Goal: Task Accomplishment & Management: Manage account settings

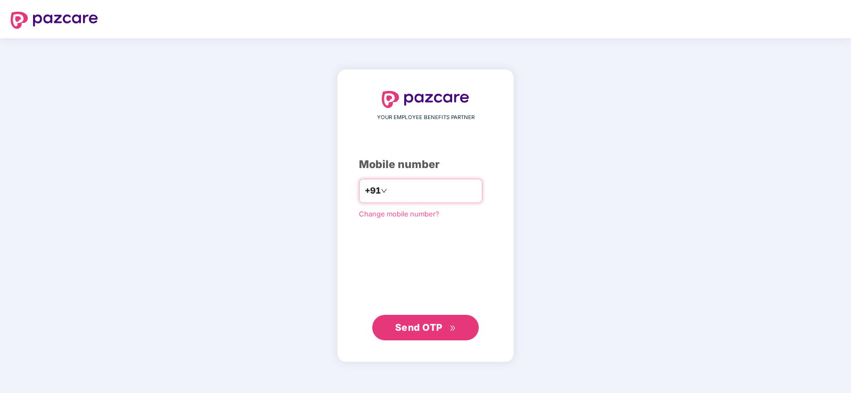
type input "**********"
click at [419, 334] on span "Send OTP" at bounding box center [425, 327] width 61 height 15
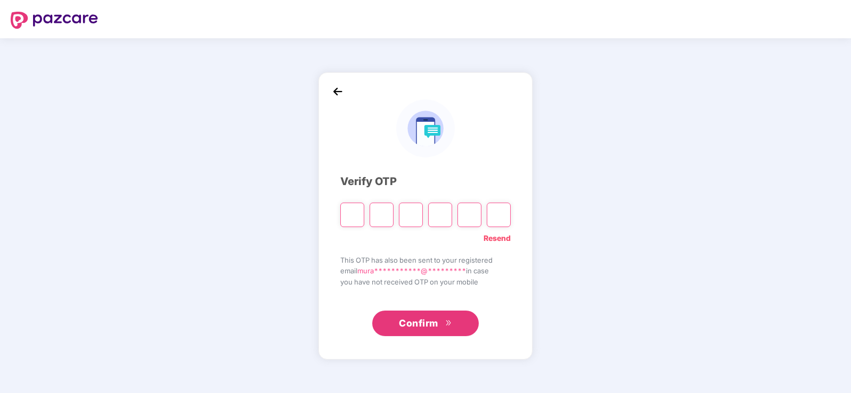
type input "*"
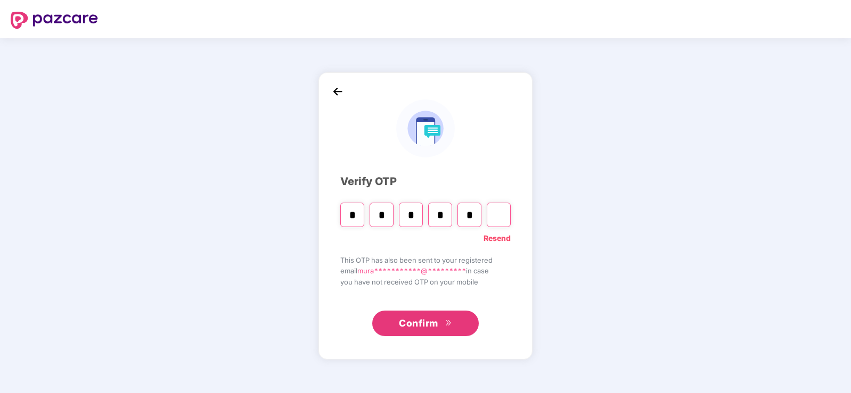
type input "*"
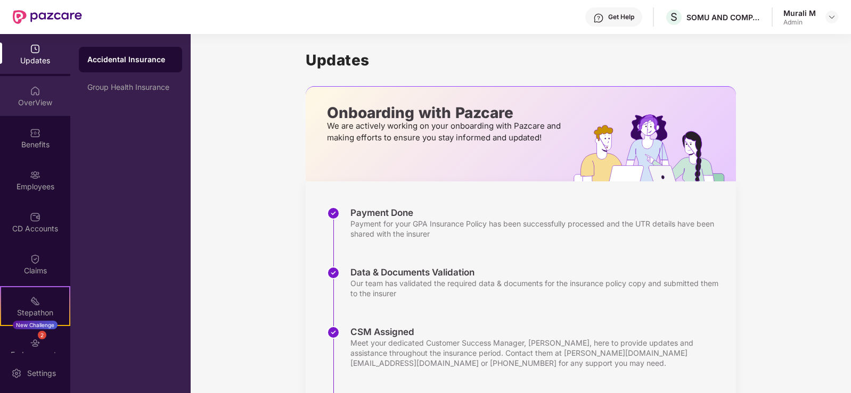
click at [28, 100] on div "OverView" at bounding box center [35, 102] width 70 height 11
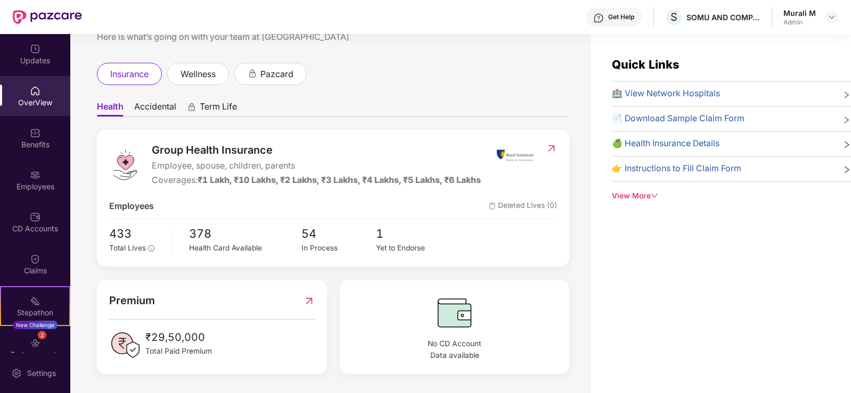
scroll to position [34, 0]
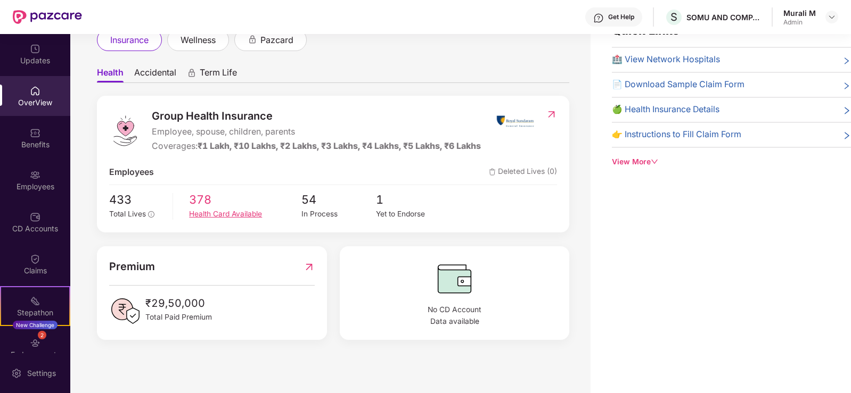
click at [207, 203] on span "378" at bounding box center [245, 200] width 112 height 18
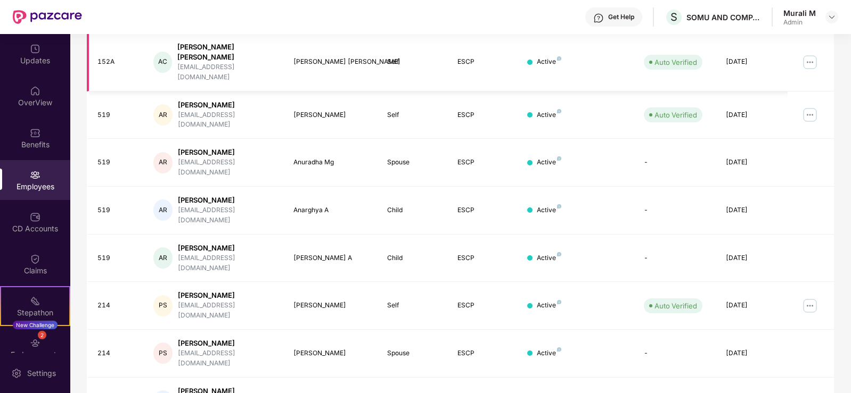
scroll to position [261, 0]
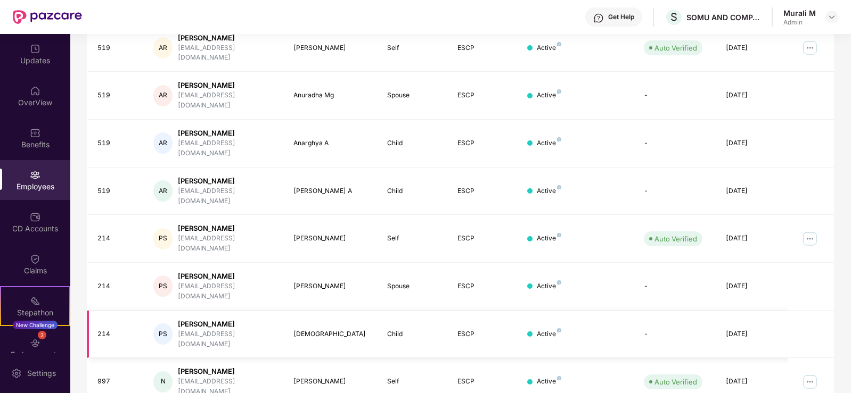
click at [223, 319] on div "[PERSON_NAME]" at bounding box center [227, 324] width 98 height 10
click at [315, 330] on div "[DEMOGRAPHIC_DATA]" at bounding box center [331, 335] width 76 height 10
click at [212, 319] on div "[PERSON_NAME]" at bounding box center [227, 324] width 98 height 10
click at [94, 311] on td "214" at bounding box center [116, 335] width 59 height 48
click at [199, 319] on div "[PERSON_NAME]" at bounding box center [227, 324] width 98 height 10
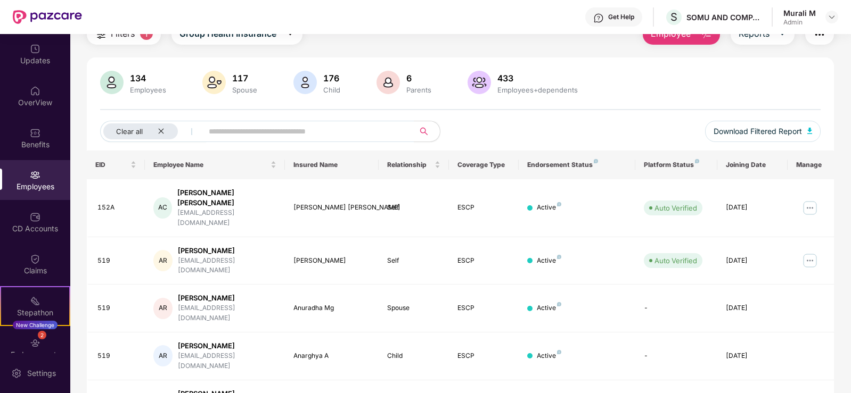
scroll to position [0, 0]
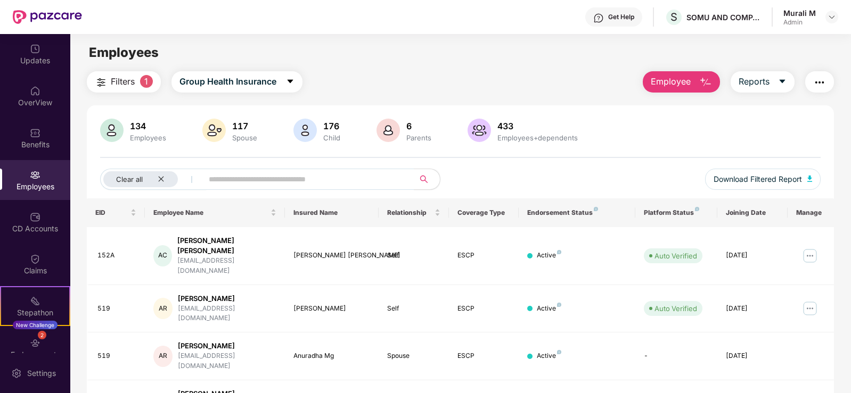
click at [143, 131] on div "134 Employees" at bounding box center [148, 131] width 45 height 22
click at [238, 129] on div "117" at bounding box center [244, 126] width 29 height 11
click at [331, 124] on div "176" at bounding box center [331, 126] width 21 height 11
click at [399, 128] on div at bounding box center [388, 132] width 28 height 26
click at [506, 131] on div "433" at bounding box center [537, 126] width 85 height 11
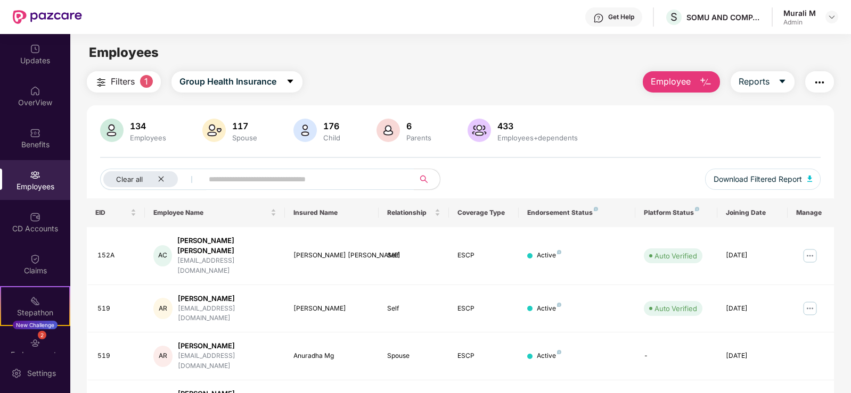
click at [417, 143] on div "6 Parents" at bounding box center [404, 132] width 61 height 26
click at [380, 130] on img at bounding box center [387, 130] width 23 height 23
click at [254, 184] on input "text" at bounding box center [304, 179] width 191 height 16
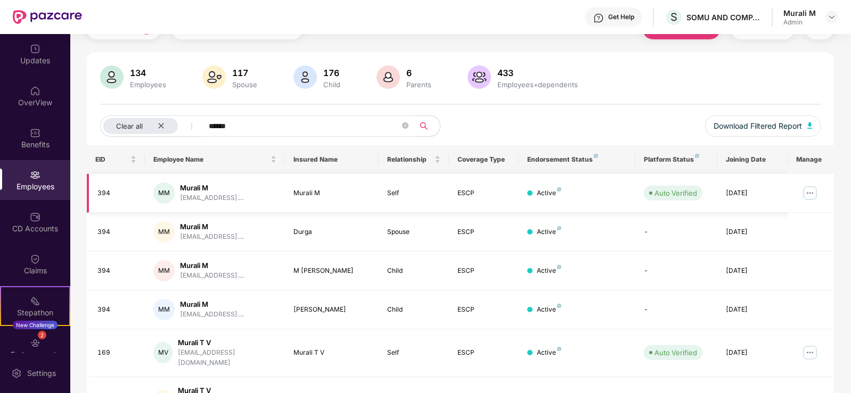
scroll to position [105, 0]
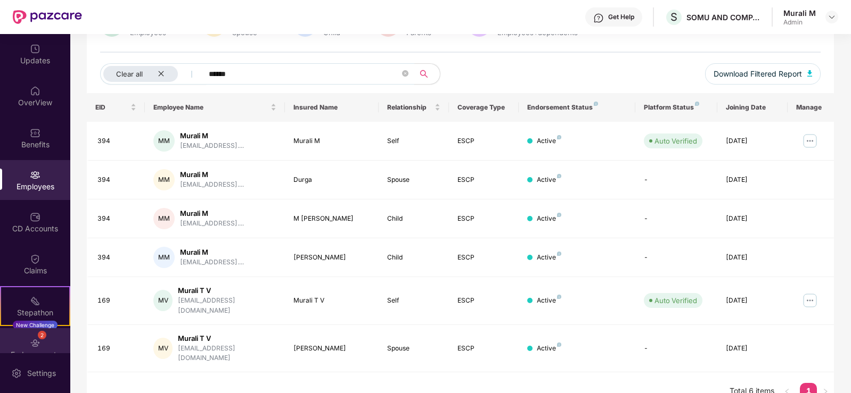
type input "******"
click at [38, 335] on div "2" at bounding box center [42, 335] width 9 height 9
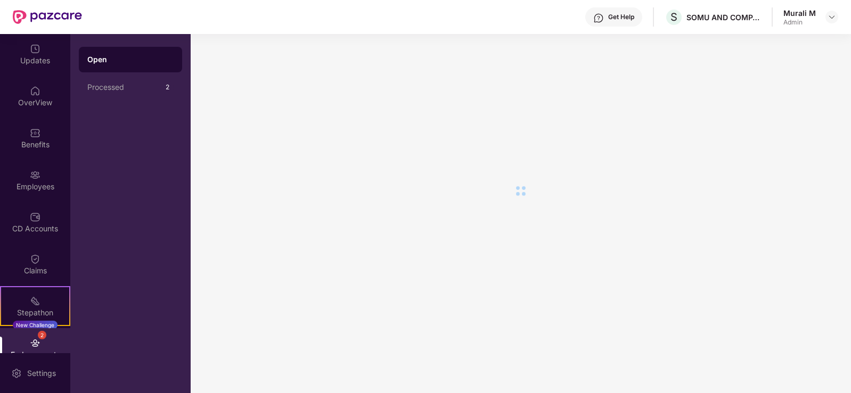
scroll to position [0, 0]
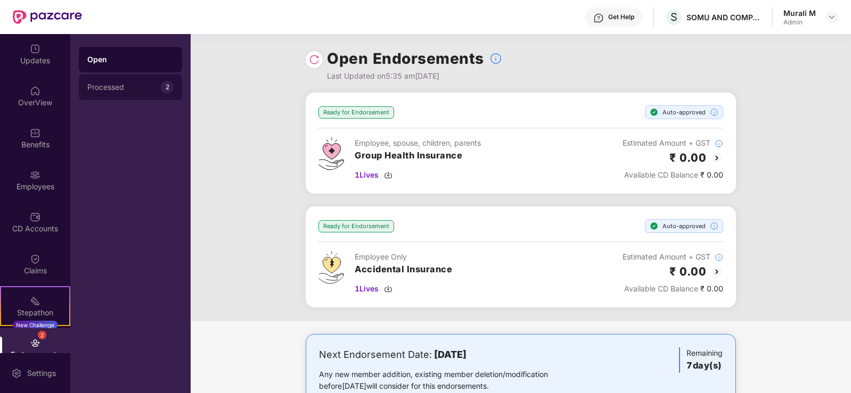
click at [116, 84] on div "Processed" at bounding box center [123, 87] width 73 height 9
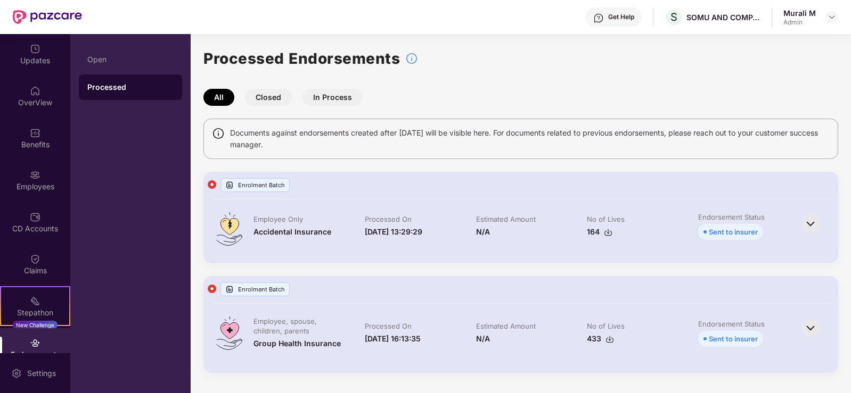
click at [315, 236] on div "Accidental Insurance" at bounding box center [292, 232] width 78 height 12
click at [604, 234] on img at bounding box center [608, 232] width 9 height 9
click at [276, 229] on div "Accidental Insurance" at bounding box center [292, 232] width 78 height 12
click at [273, 292] on div "Enrolment Batch" at bounding box center [254, 290] width 69 height 14
click at [236, 293] on div "Enrolment Batch" at bounding box center [254, 290] width 69 height 14
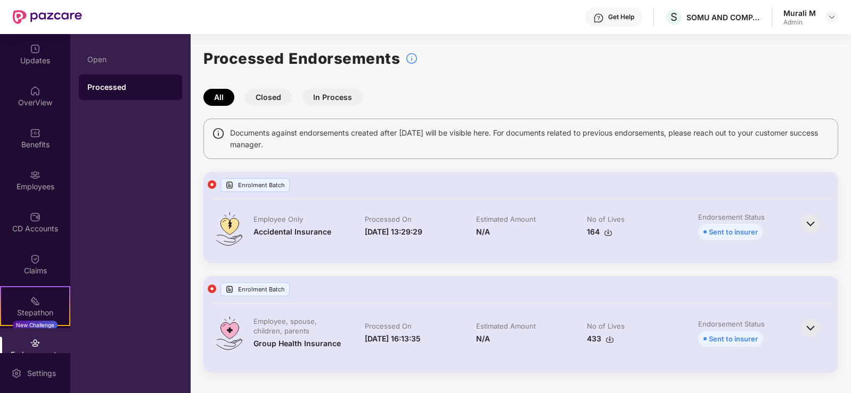
click at [225, 288] on img at bounding box center [229, 289] width 9 height 9
click at [229, 186] on img at bounding box center [229, 185] width 9 height 9
click at [723, 233] on div "Sent to insurer" at bounding box center [733, 232] width 49 height 12
click at [811, 225] on img at bounding box center [810, 223] width 23 height 23
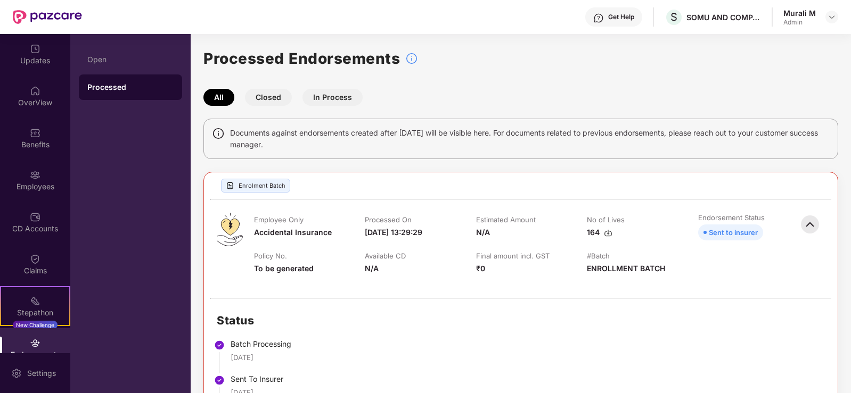
scroll to position [303, 0]
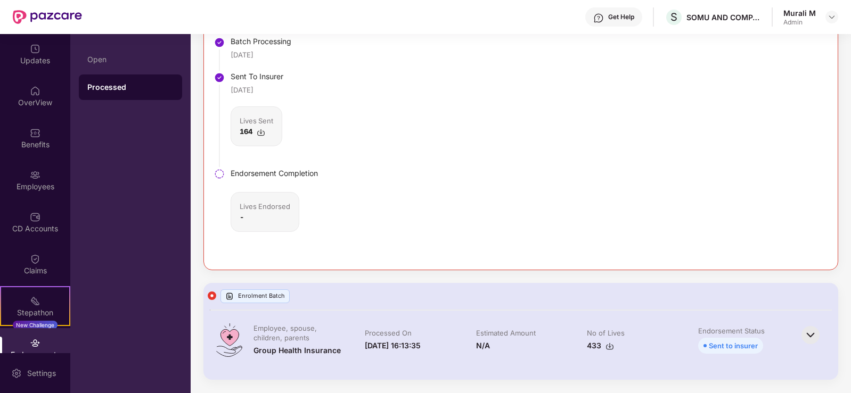
click at [807, 337] on img at bounding box center [810, 335] width 23 height 23
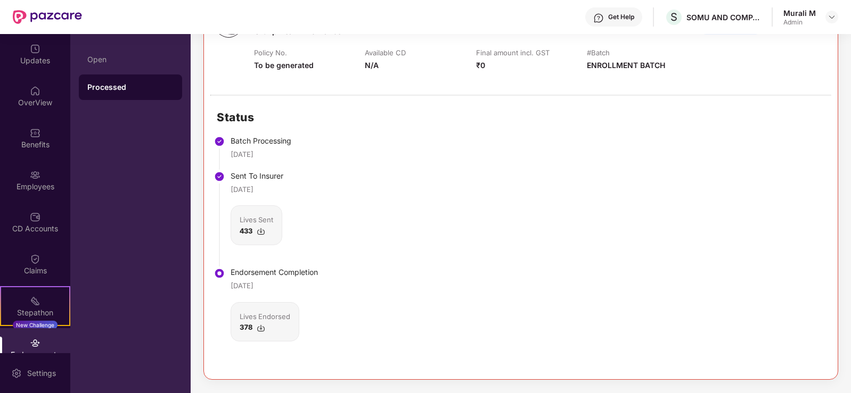
scroll to position [516, 0]
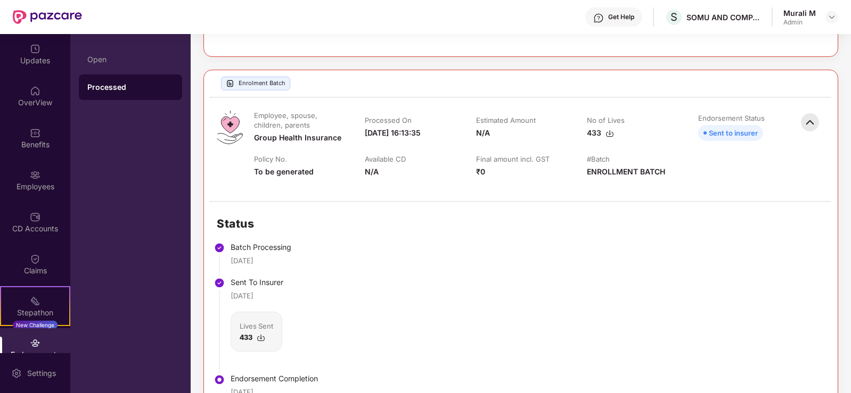
click at [607, 130] on img at bounding box center [609, 133] width 9 height 9
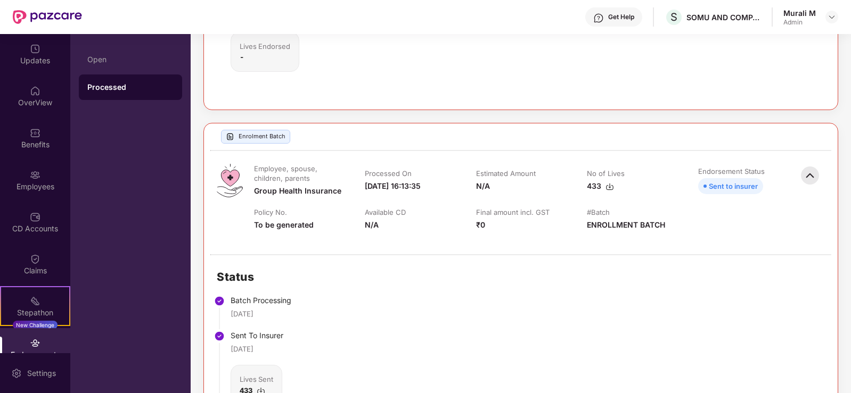
scroll to position [410, 0]
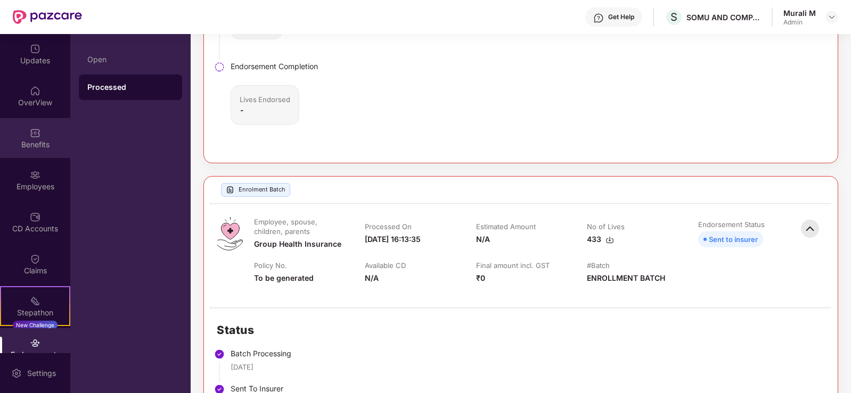
click at [34, 141] on div "Benefits" at bounding box center [35, 144] width 70 height 11
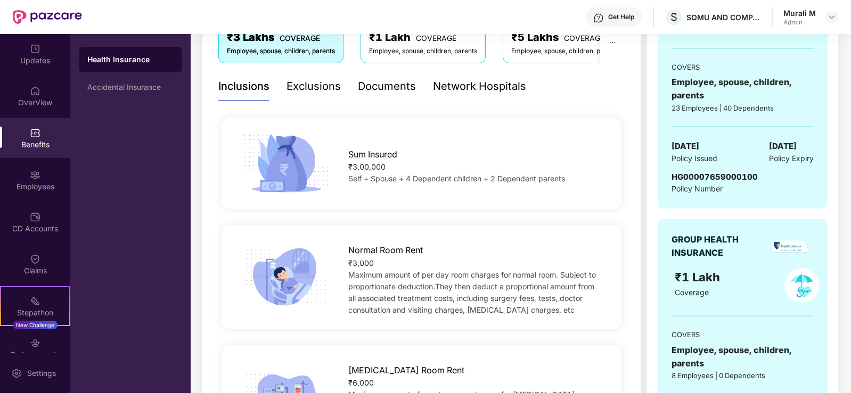
scroll to position [250, 0]
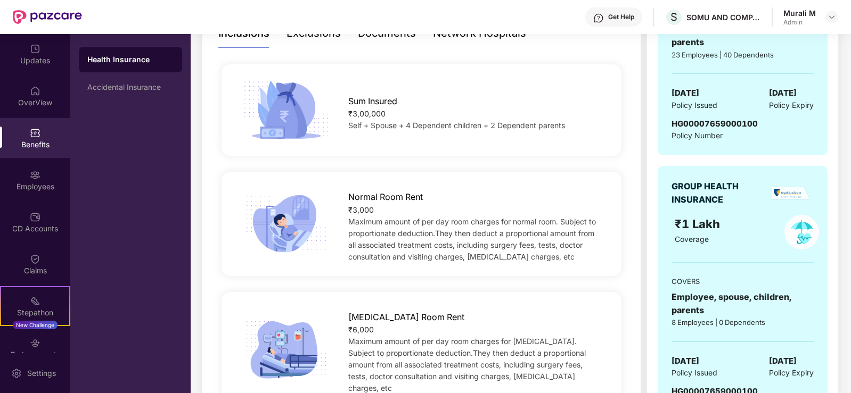
click at [452, 124] on span "Self + Spouse + 4 Dependent children + 2 Dependent parents" at bounding box center [456, 125] width 217 height 9
drag, startPoint x: 501, startPoint y: 130, endPoint x: 493, endPoint y: 127, distance: 8.8
click at [498, 129] on div "Self + Spouse + 4 Dependent children + 2 Dependent parents" at bounding box center [476, 126] width 256 height 12
click at [381, 122] on span "Self + Spouse + 4 Dependent children + 2 Dependent parents" at bounding box center [456, 125] width 217 height 9
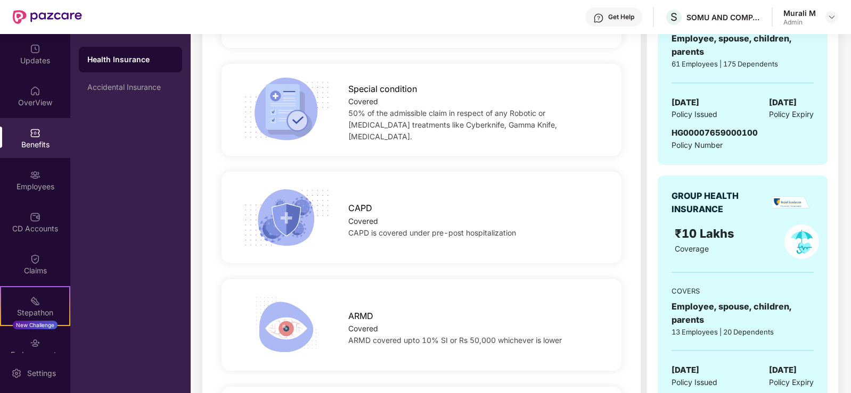
scroll to position [1713, 0]
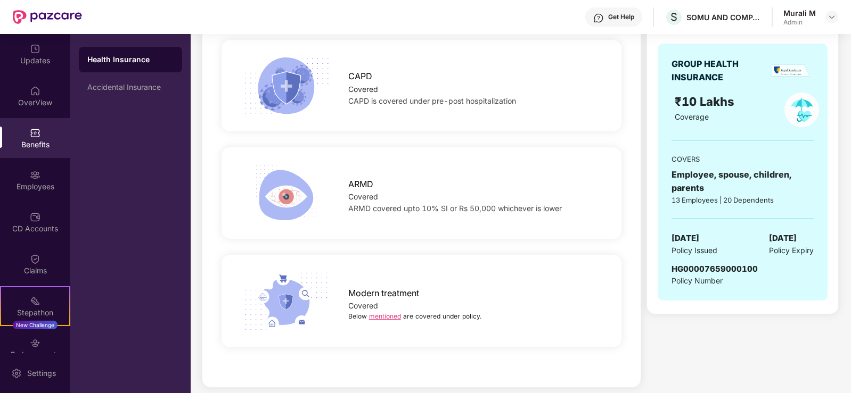
click at [390, 311] on div "Modern treatment Covered Below mentioned are covered under policy." at bounding box center [421, 301] width 434 height 66
click at [388, 312] on link "mentioned" at bounding box center [385, 316] width 32 height 8
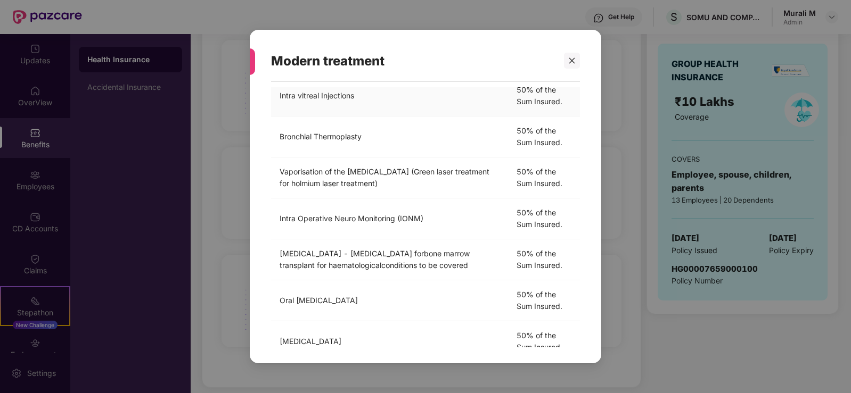
scroll to position [132, 0]
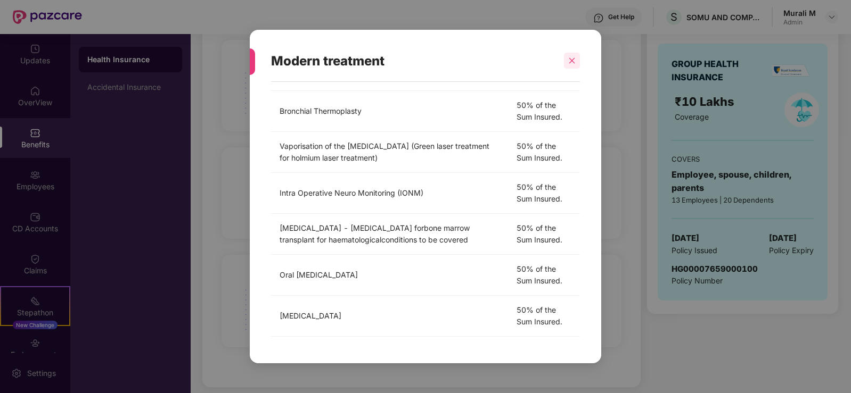
click at [573, 60] on icon "close" at bounding box center [572, 61] width 6 height 6
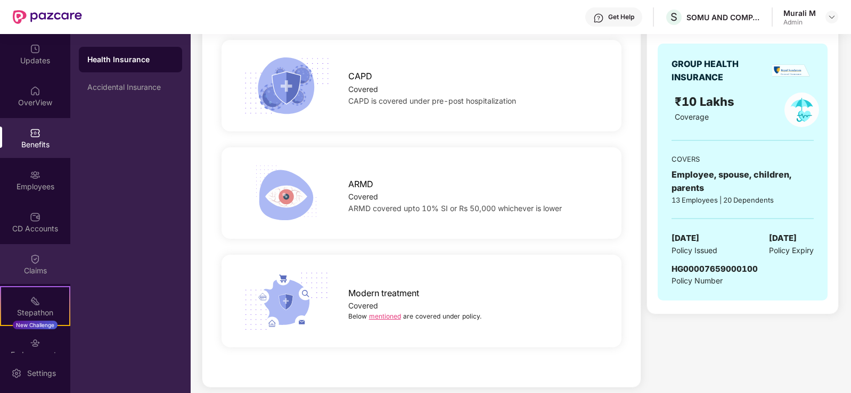
click at [36, 260] on img at bounding box center [35, 259] width 11 height 11
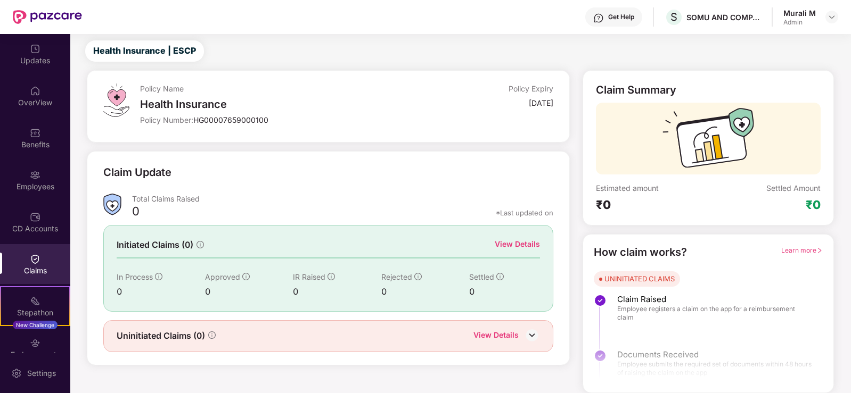
scroll to position [0, 0]
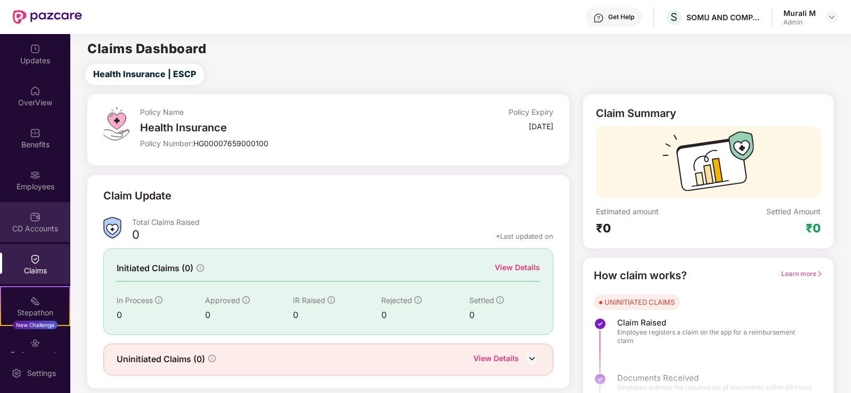
click at [35, 223] on div "CD Accounts" at bounding box center [35, 222] width 70 height 40
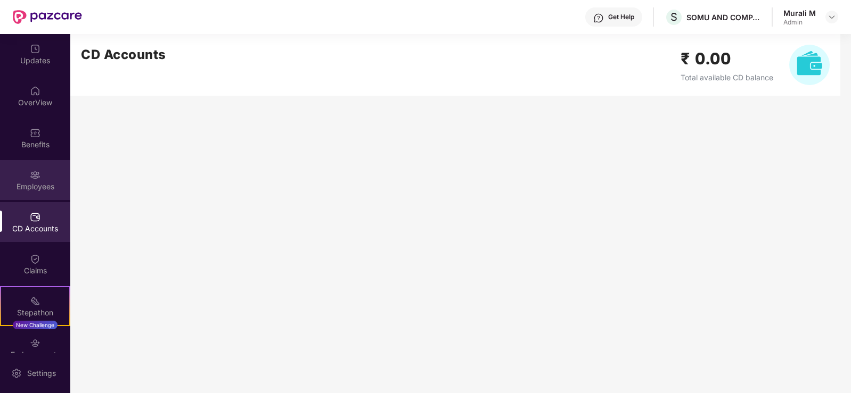
click at [41, 184] on div "Employees" at bounding box center [35, 187] width 70 height 11
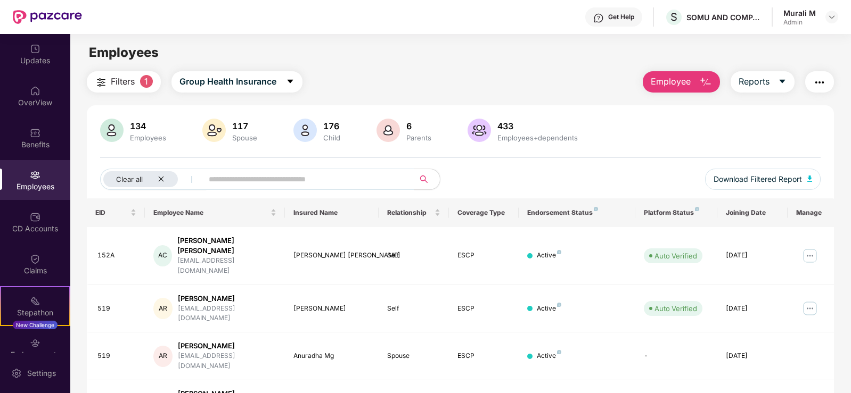
click at [121, 83] on span "Filters" at bounding box center [123, 81] width 24 height 13
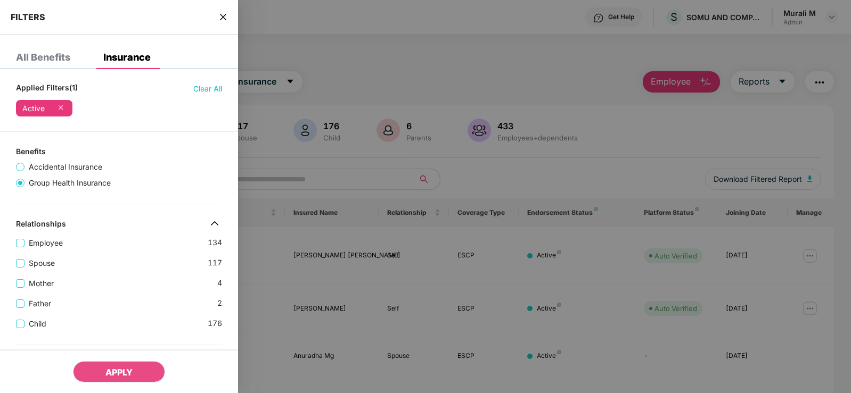
click at [220, 18] on icon "close" at bounding box center [223, 17] width 9 height 9
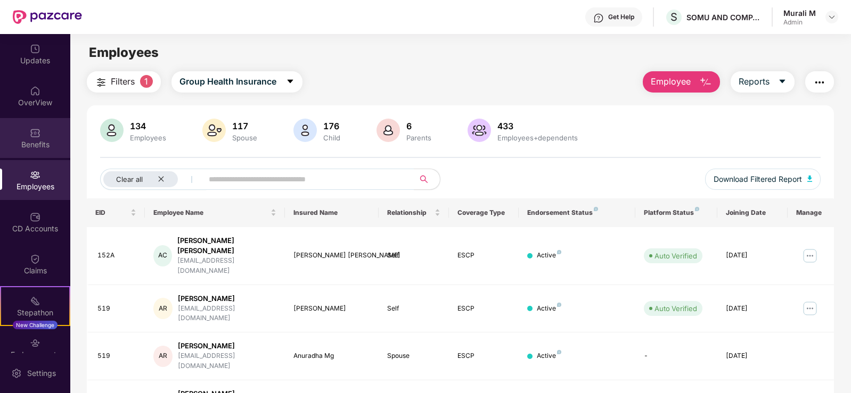
click at [37, 137] on img at bounding box center [35, 133] width 11 height 11
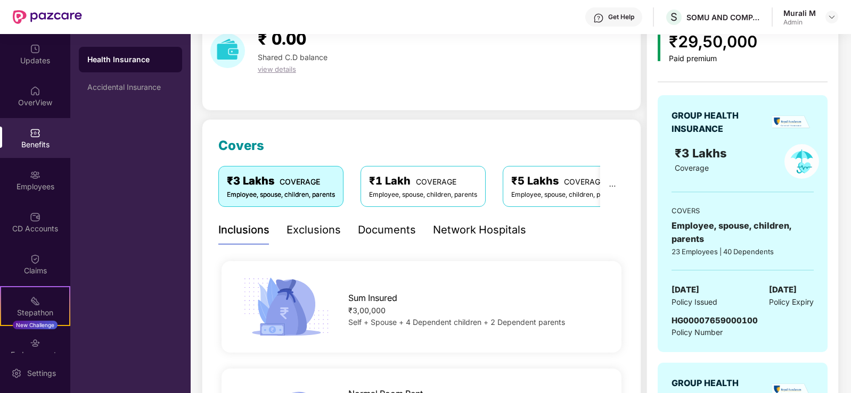
scroll to position [160, 0]
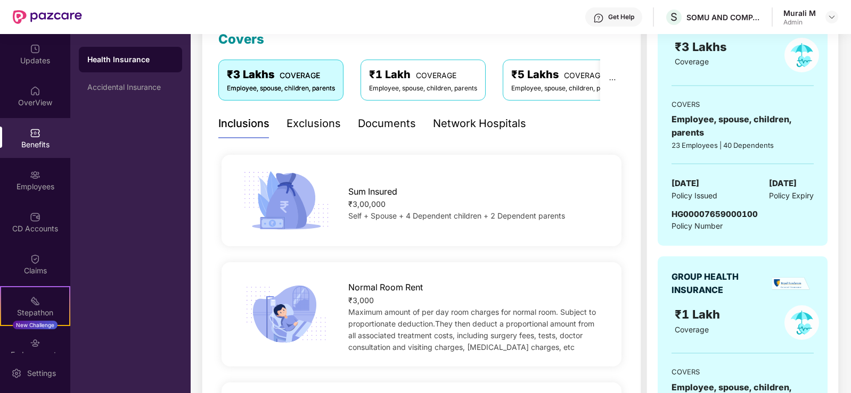
click at [419, 80] on span "COVERAGE" at bounding box center [436, 75] width 40 height 9
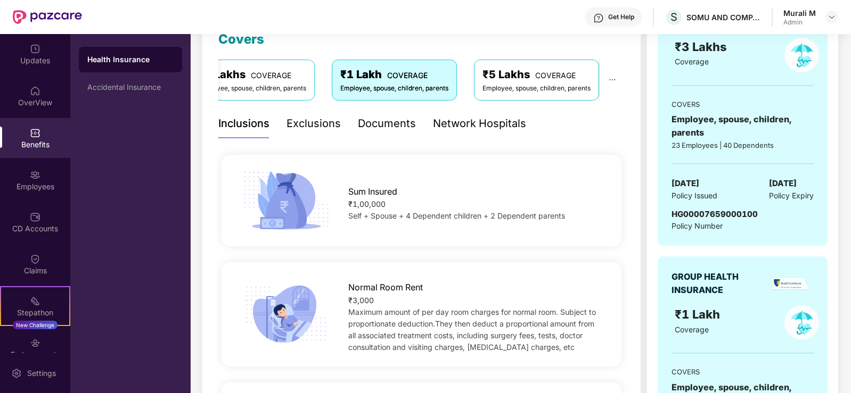
click at [540, 76] on div "₹5 Lakhs COVERAGE" at bounding box center [536, 75] width 108 height 17
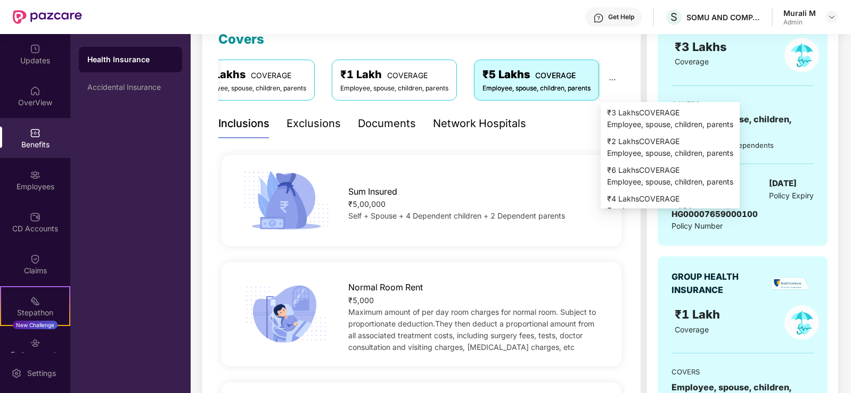
click at [612, 79] on icon "ellipsis" at bounding box center [611, 79] width 7 height 7
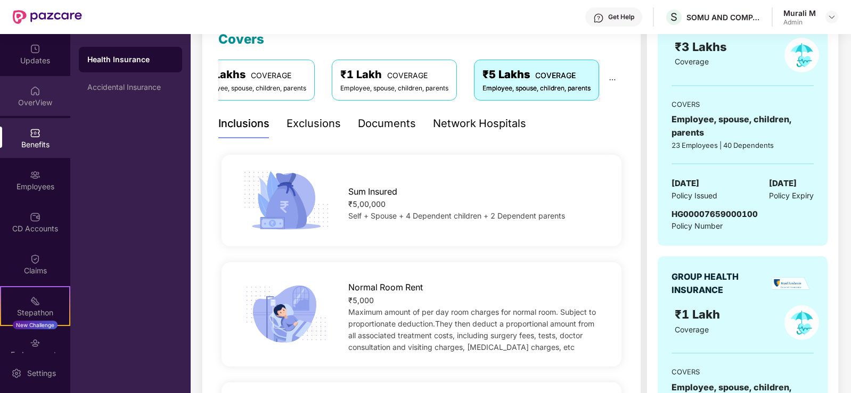
click at [32, 95] on img at bounding box center [35, 91] width 11 height 11
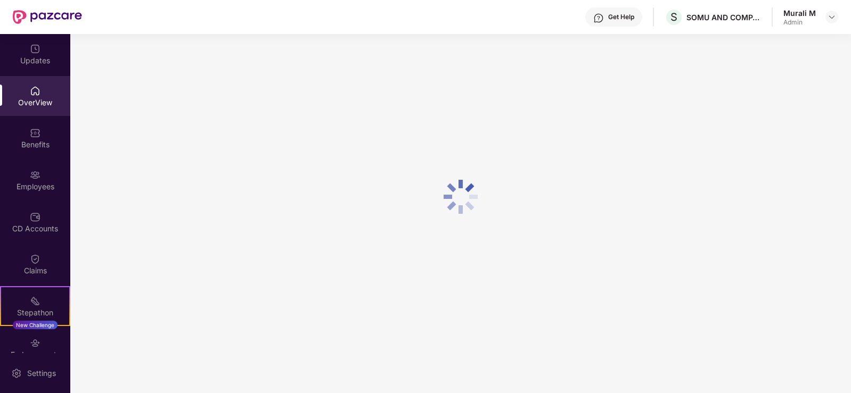
scroll to position [34, 0]
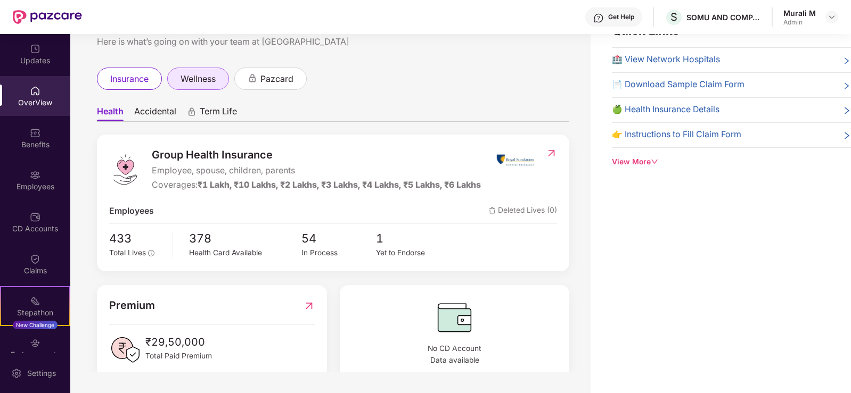
click at [193, 81] on span "wellness" at bounding box center [197, 78] width 35 height 13
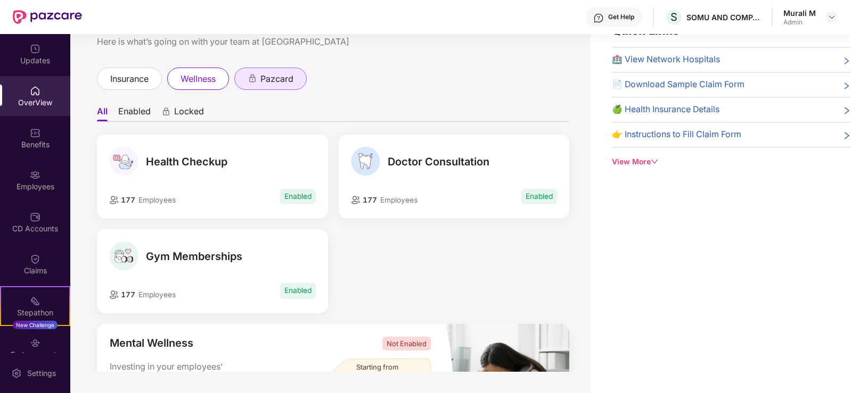
click at [283, 82] on span "pazcard" at bounding box center [276, 78] width 33 height 13
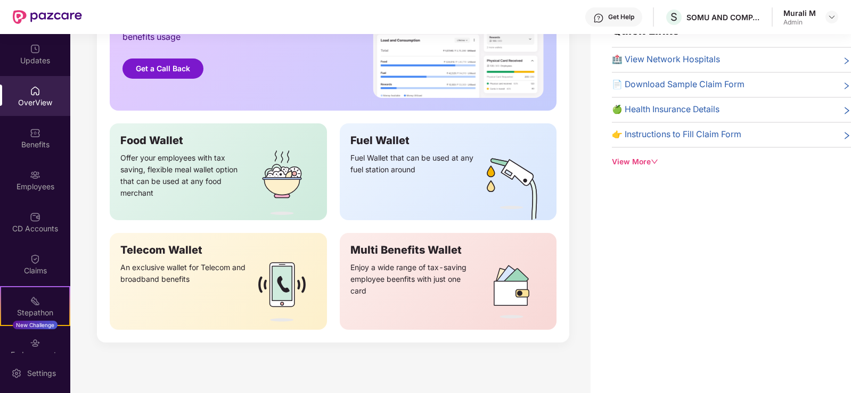
scroll to position [221, 0]
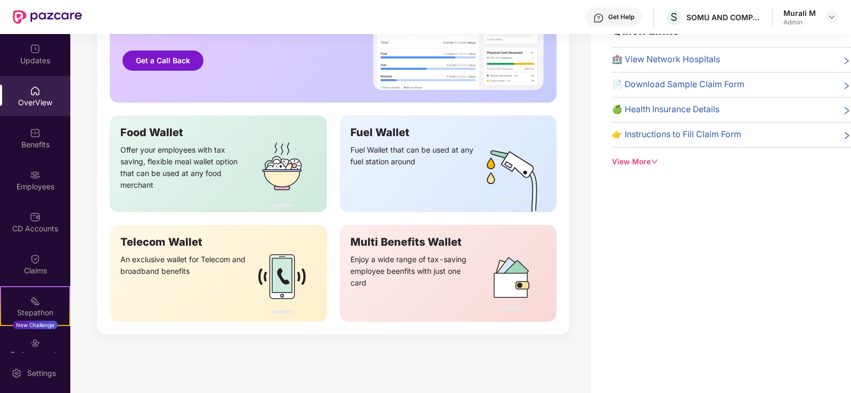
click at [413, 160] on div "Fuel Wallet that can be used at any fuel station around" at bounding box center [413, 178] width 127 height 68
click at [386, 141] on div "Fuel Wallet that can be used at any fuel station around" at bounding box center [448, 175] width 196 height 73
click at [383, 132] on div "Fuel Wallet" at bounding box center [448, 132] width 196 height 13
click at [402, 251] on div "Enjoy a wide range of tax-saving employee beenfits with just one card" at bounding box center [448, 285] width 196 height 73
click at [189, 246] on div "Telecom Wallet" at bounding box center [218, 242] width 196 height 13
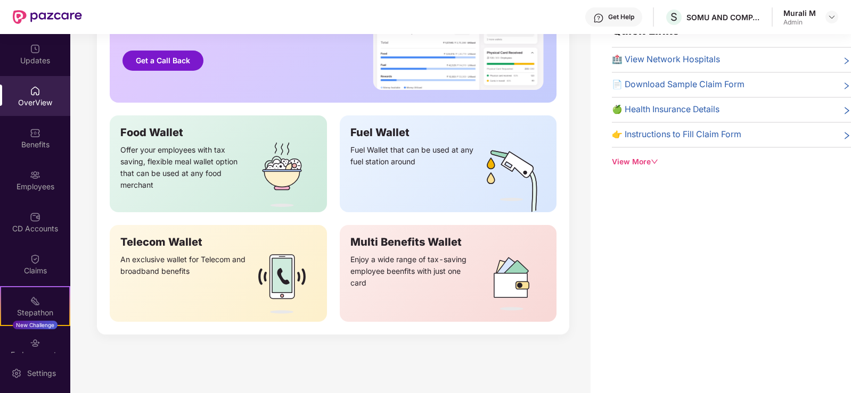
click at [159, 131] on div "Food Wallet" at bounding box center [218, 132] width 196 height 13
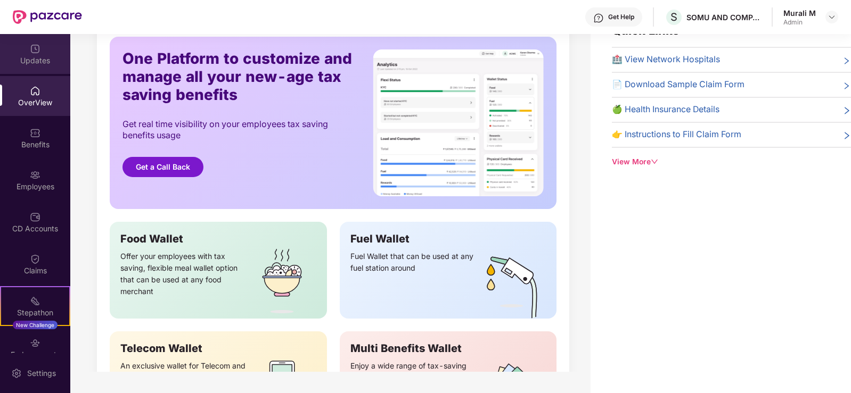
click at [30, 59] on div "Updates" at bounding box center [35, 60] width 70 height 11
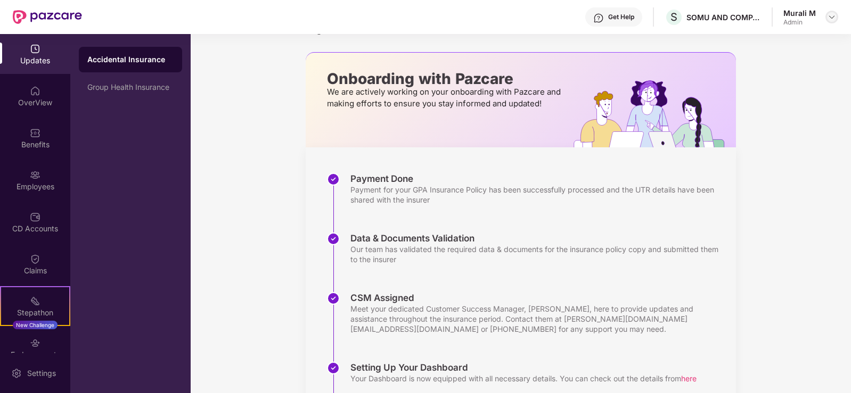
click at [829, 19] on img at bounding box center [831, 17] width 9 height 9
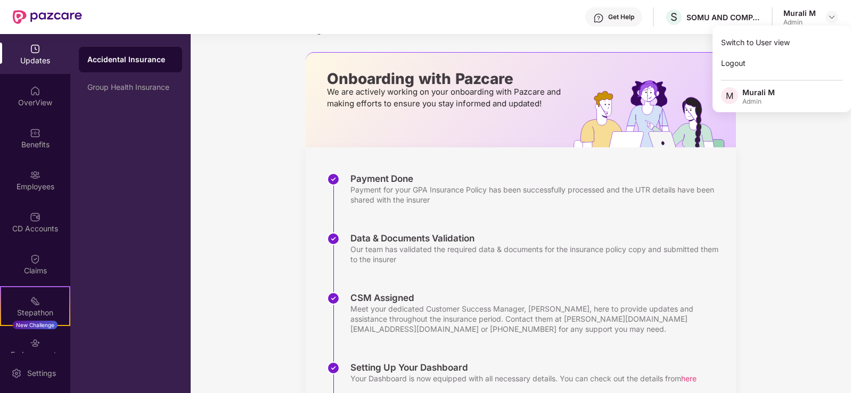
click at [796, 12] on div "Murali M" at bounding box center [799, 13] width 32 height 10
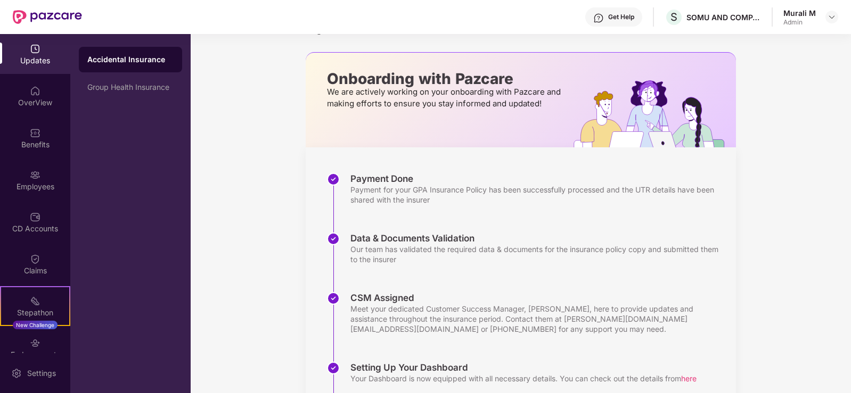
click at [796, 18] on div "Admin" at bounding box center [799, 22] width 32 height 9
click at [739, 18] on div "SOMU AND COMPANY" at bounding box center [723, 17] width 75 height 10
click at [804, 21] on div "Admin" at bounding box center [799, 22] width 32 height 9
click at [832, 15] on img at bounding box center [831, 17] width 9 height 9
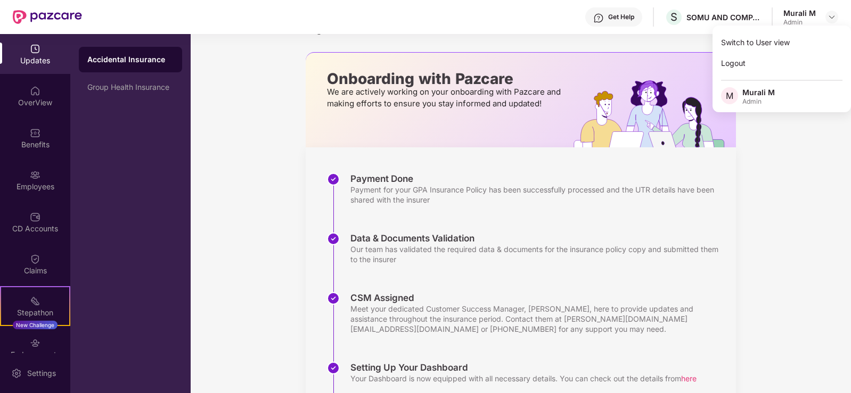
click at [752, 100] on div "Admin" at bounding box center [758, 101] width 32 height 9
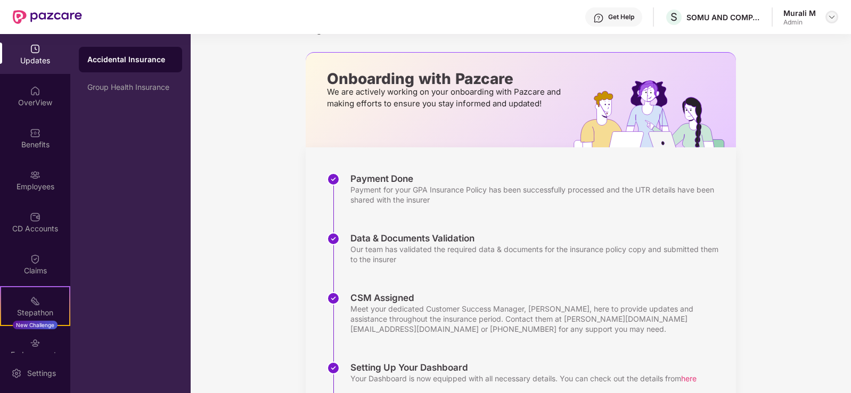
click at [828, 16] on img at bounding box center [831, 17] width 9 height 9
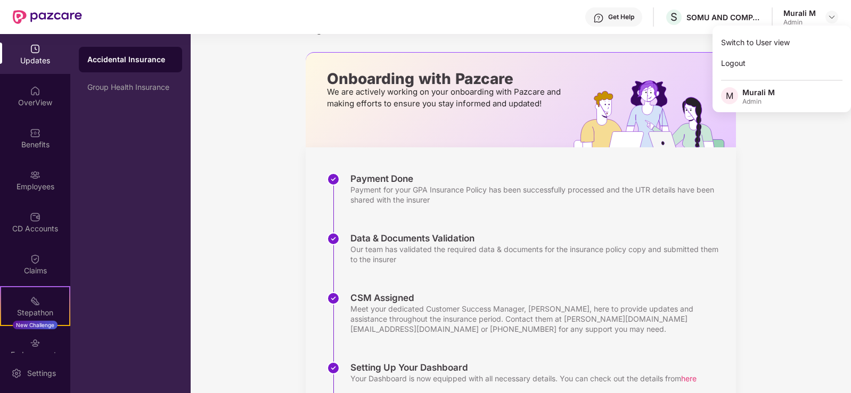
click at [756, 96] on div "Murali M" at bounding box center [758, 92] width 32 height 10
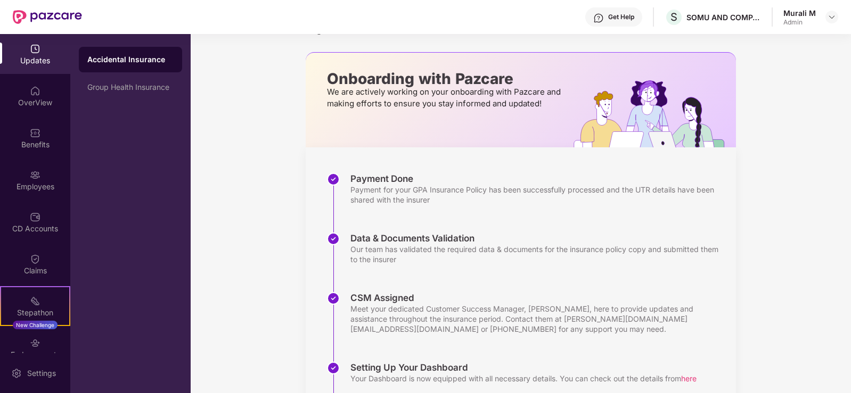
click at [840, 12] on header "Get Help S SOMU AND COMPANY Murali M Admin" at bounding box center [425, 17] width 851 height 34
click at [835, 14] on img at bounding box center [831, 17] width 9 height 9
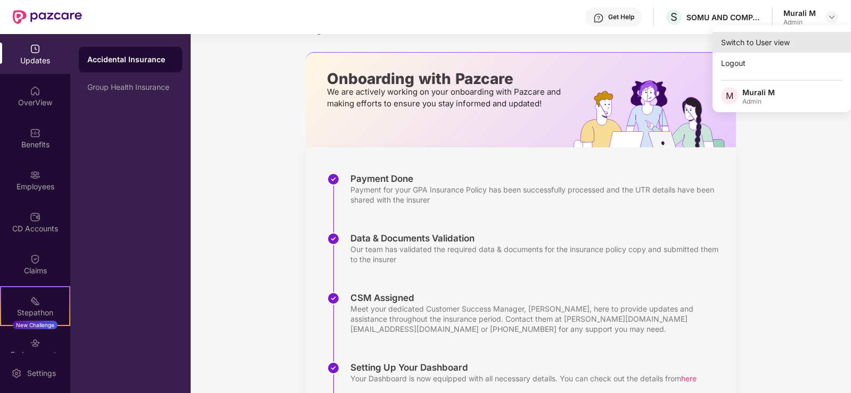
click at [744, 44] on div "Switch to User view" at bounding box center [781, 42] width 138 height 21
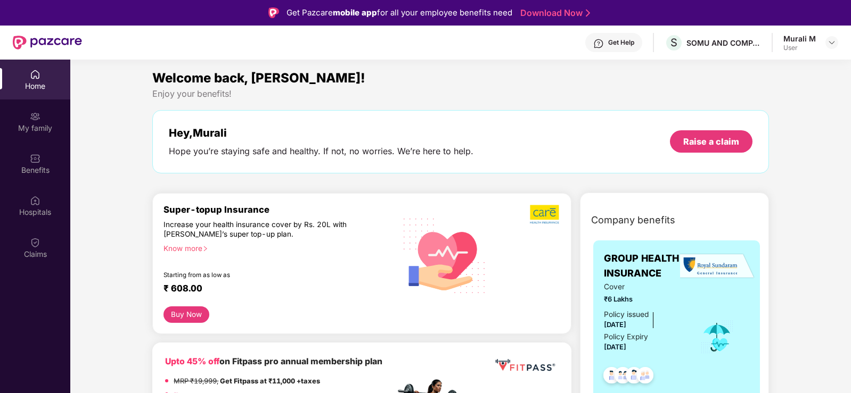
click at [809, 43] on div "Murali M" at bounding box center [799, 39] width 32 height 10
click at [812, 43] on div "Murali M" at bounding box center [799, 39] width 32 height 10
click at [833, 43] on img at bounding box center [831, 42] width 9 height 9
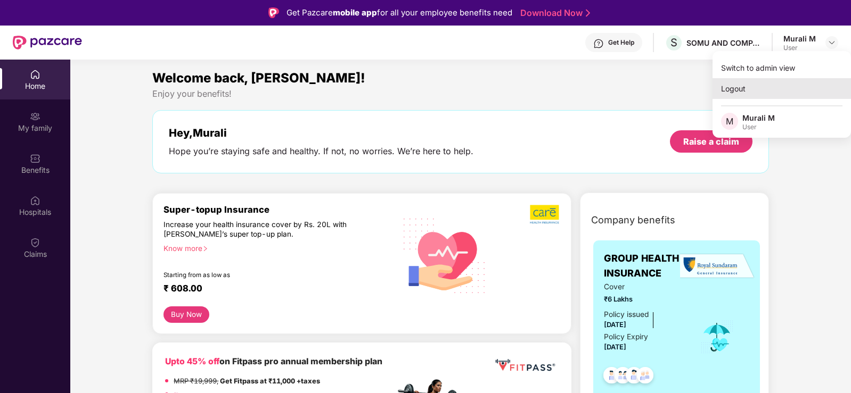
click at [734, 92] on div "Logout" at bounding box center [781, 88] width 138 height 21
